Goal: Information Seeking & Learning: Understand process/instructions

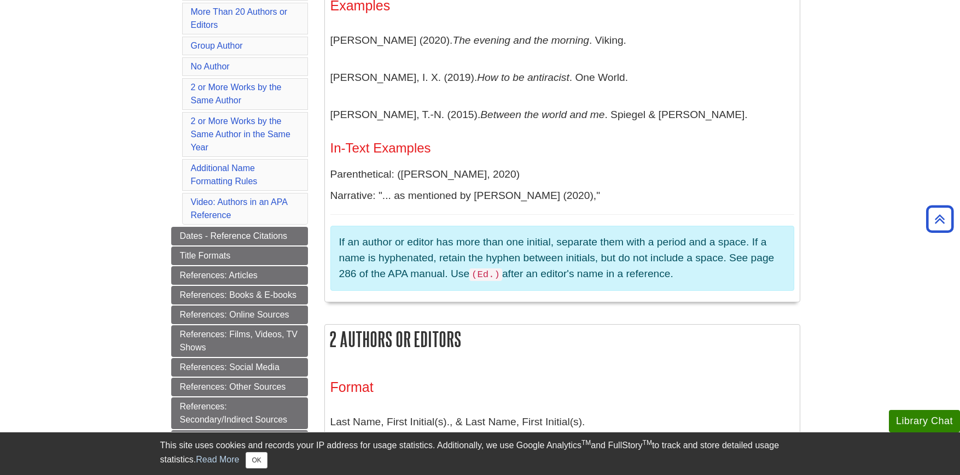
scroll to position [383, 0]
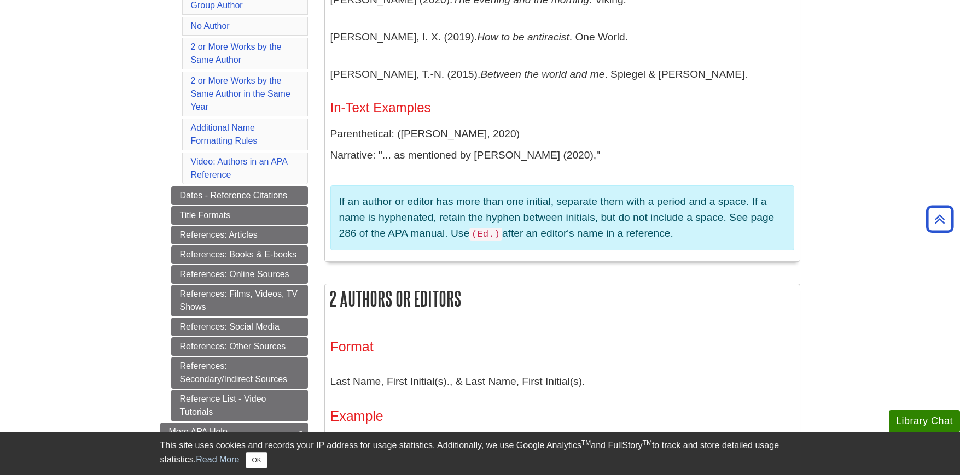
click at [517, 233] on p "If an author or editor has more than one initial, separate them with a period a…" at bounding box center [562, 218] width 446 height 48
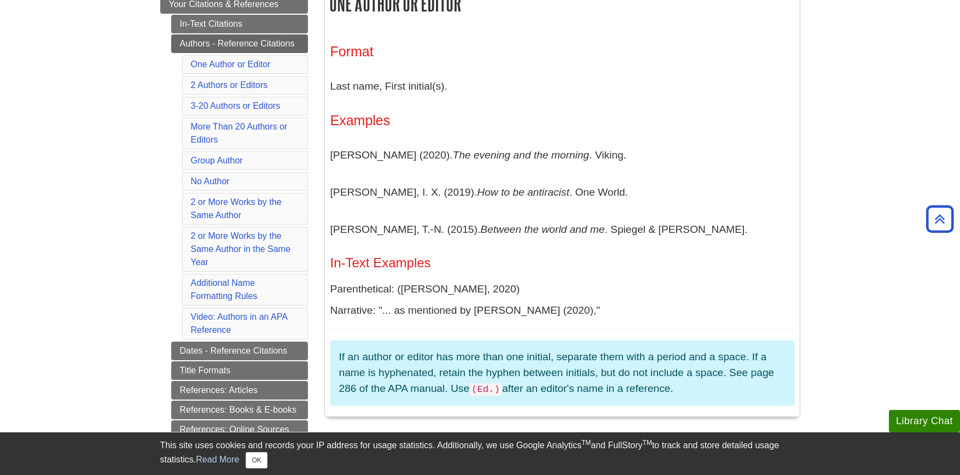
scroll to position [219, 0]
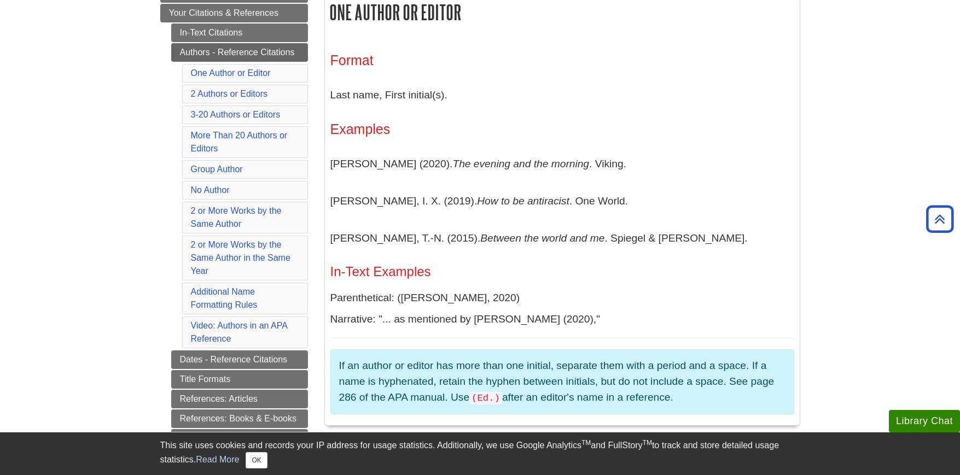
click at [278, 75] on li "One Author or Editor" at bounding box center [245, 73] width 126 height 19
click at [238, 301] on link "Additional Name Formatting Rules" at bounding box center [224, 298] width 67 height 22
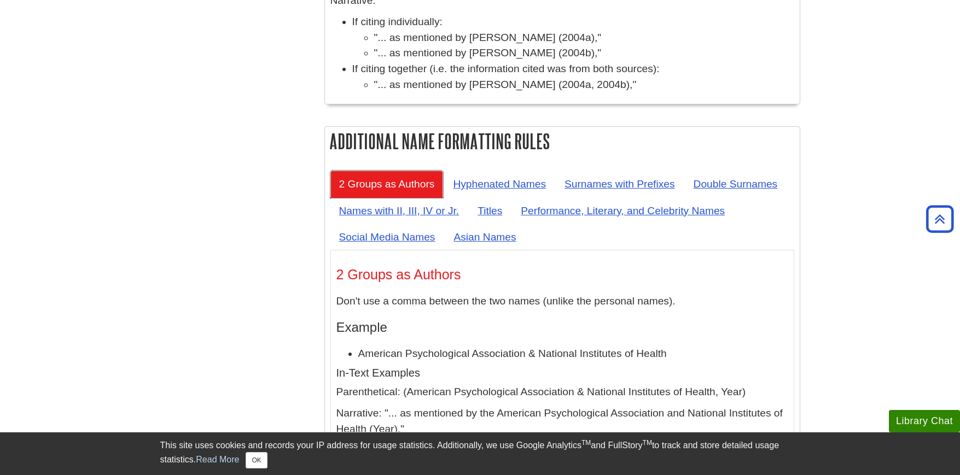
scroll to position [4437, 0]
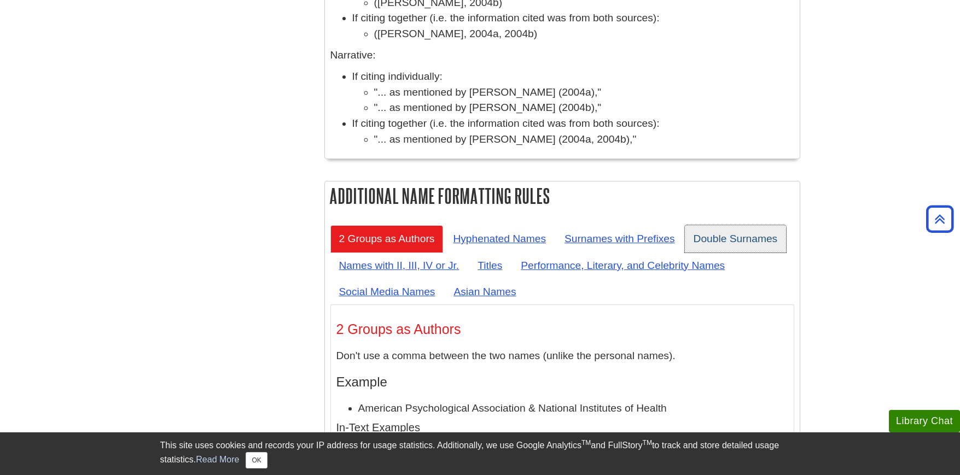
click at [736, 225] on link "Double Surnames" at bounding box center [736, 238] width 102 height 27
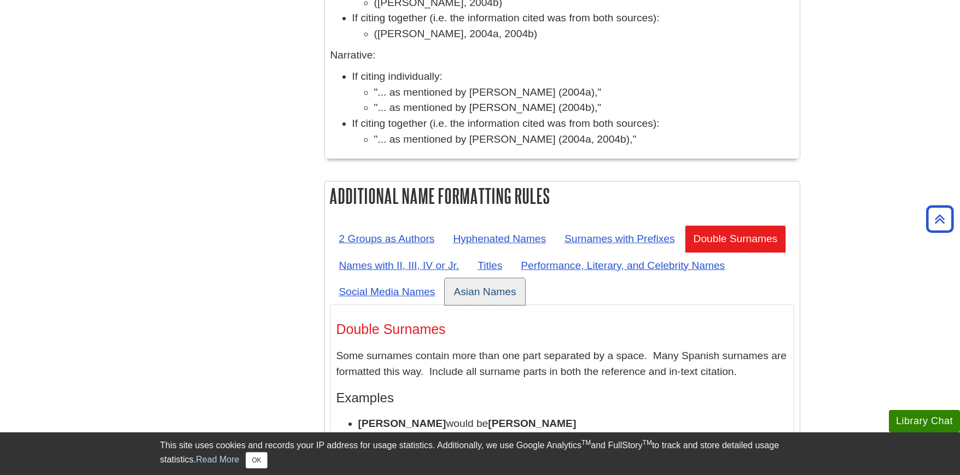
click at [503, 278] on link "Asian Names" at bounding box center [485, 291] width 80 height 27
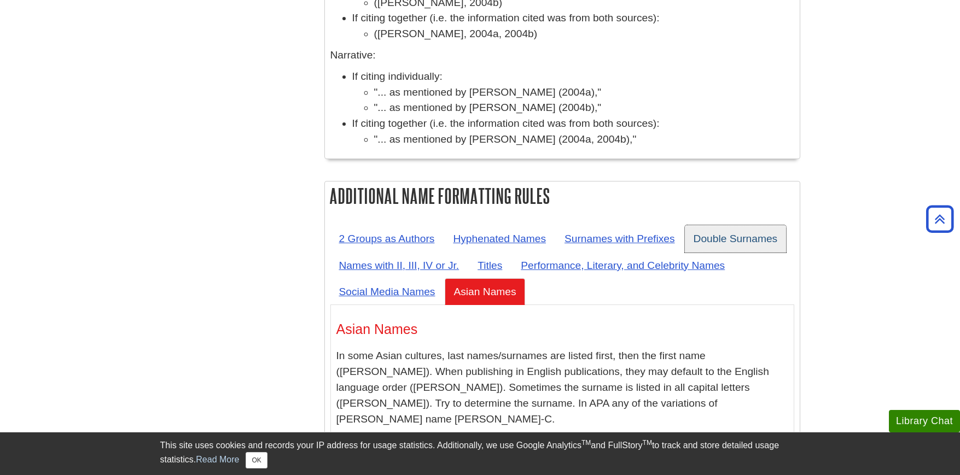
click at [752, 225] on link "Double Surnames" at bounding box center [736, 238] width 102 height 27
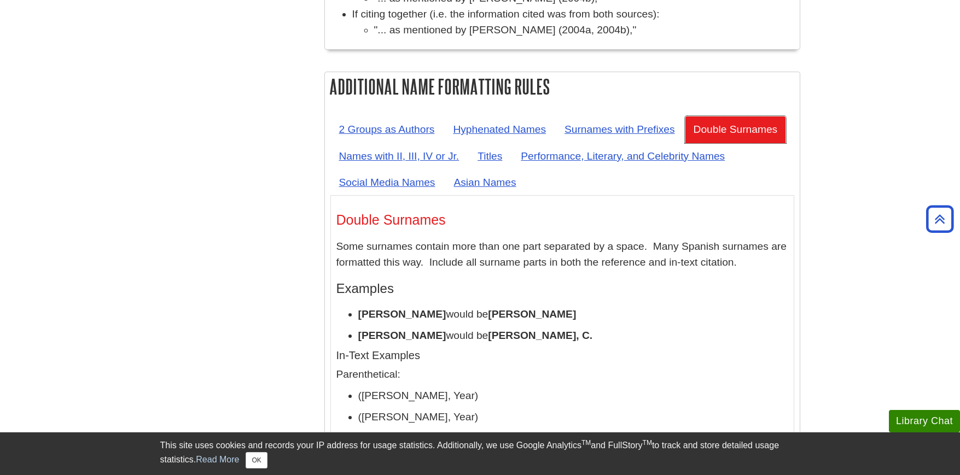
scroll to position [4492, 0]
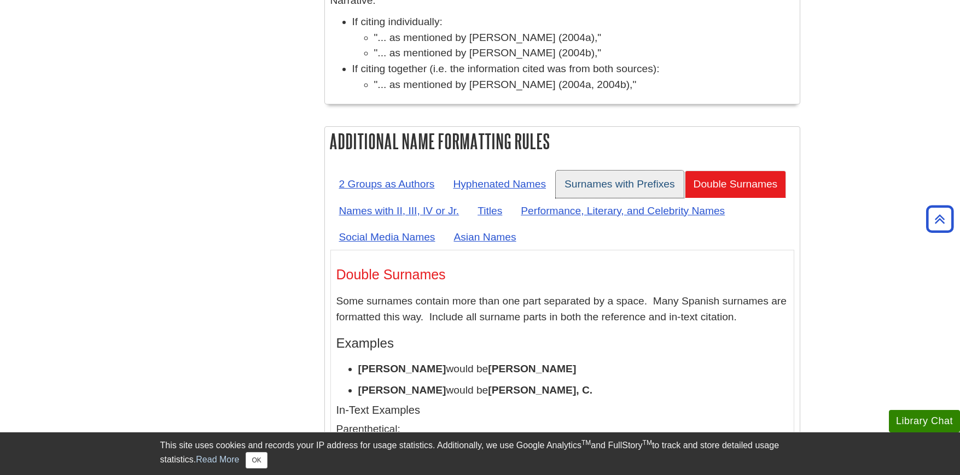
click at [629, 171] on link "Surnames with Prefixes" at bounding box center [620, 184] width 128 height 27
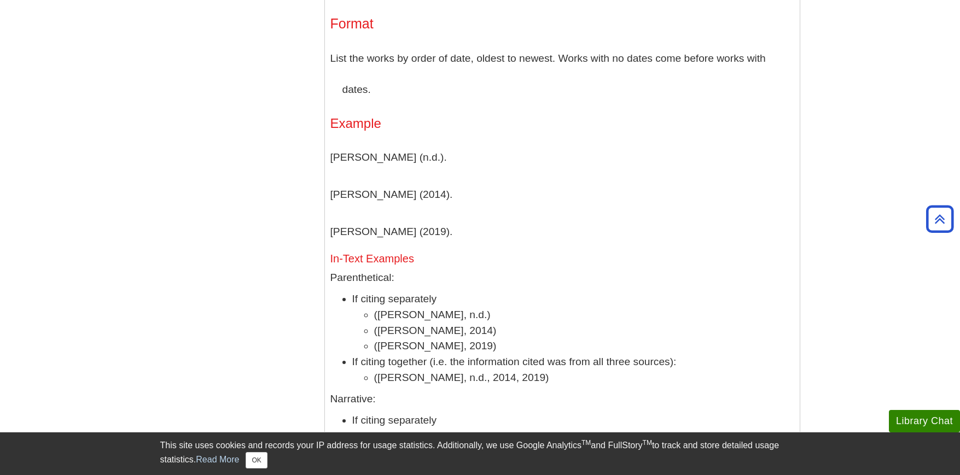
scroll to position [3453, 0]
